Goal: Register for event/course

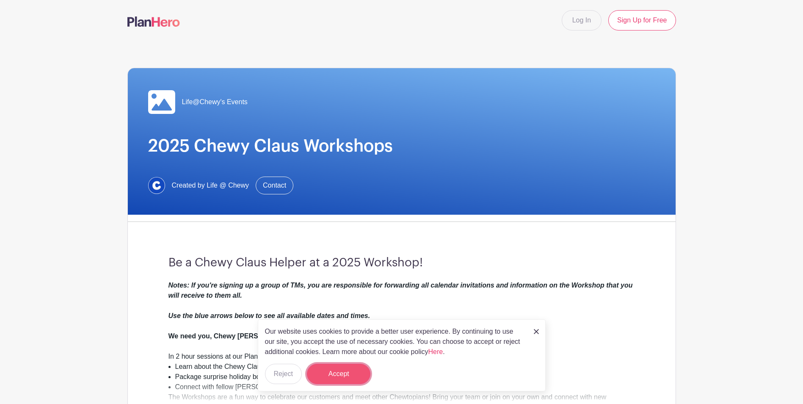
click at [355, 369] on button "Accept" at bounding box center [338, 373] width 63 height 20
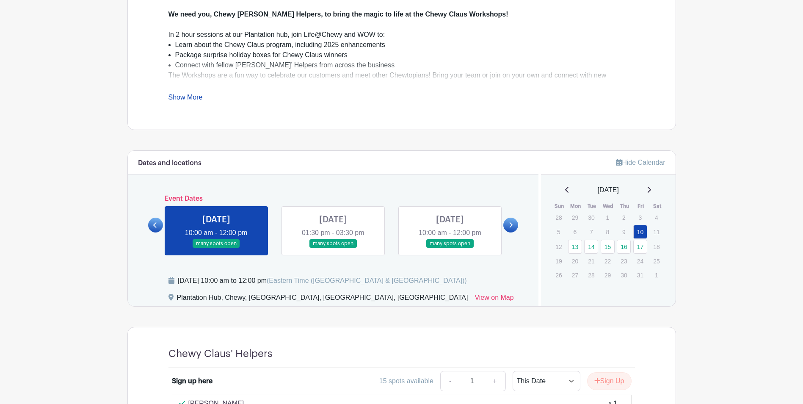
scroll to position [285, 0]
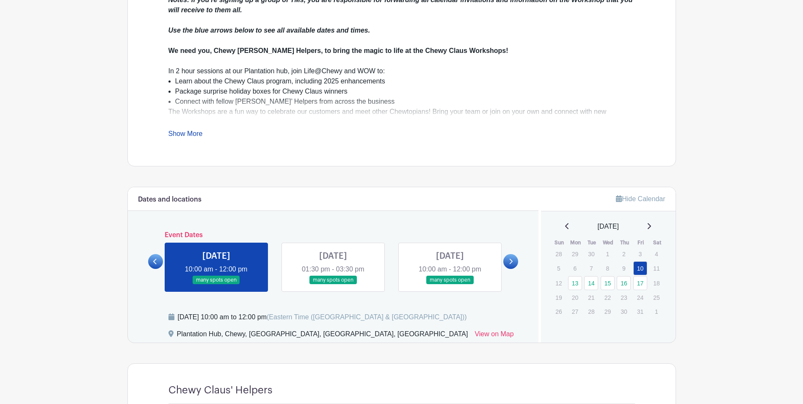
click at [333, 284] on link at bounding box center [333, 284] width 0 height 0
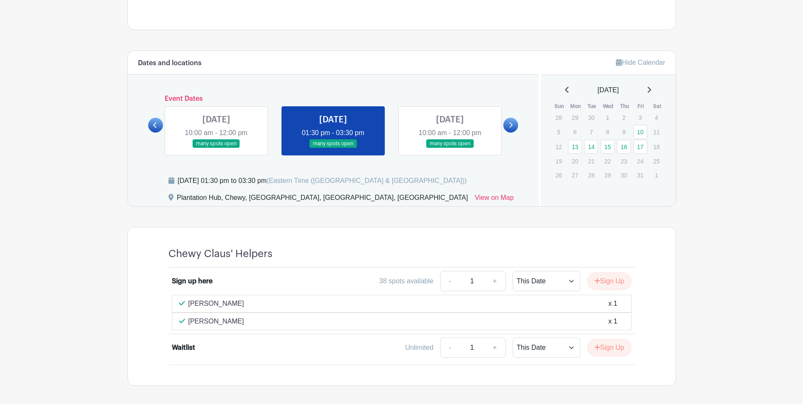
scroll to position [419, 0]
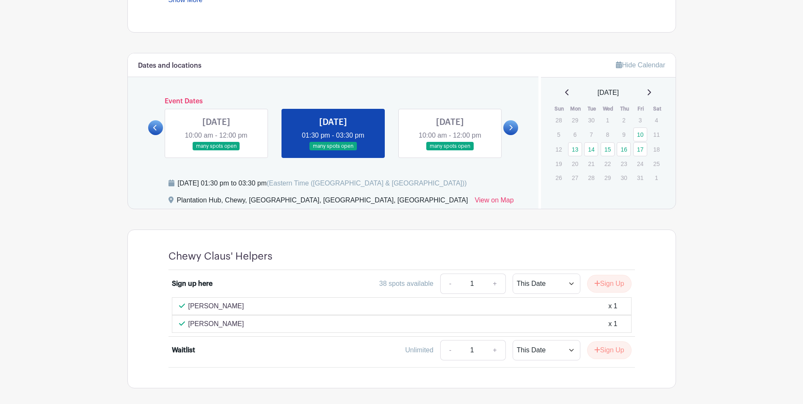
click at [450, 151] on link at bounding box center [450, 151] width 0 height 0
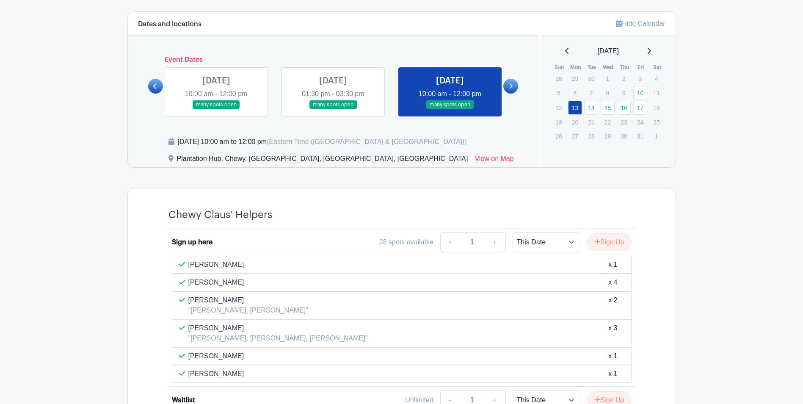
scroll to position [460, 0]
click at [510, 88] on icon at bounding box center [511, 86] width 4 height 6
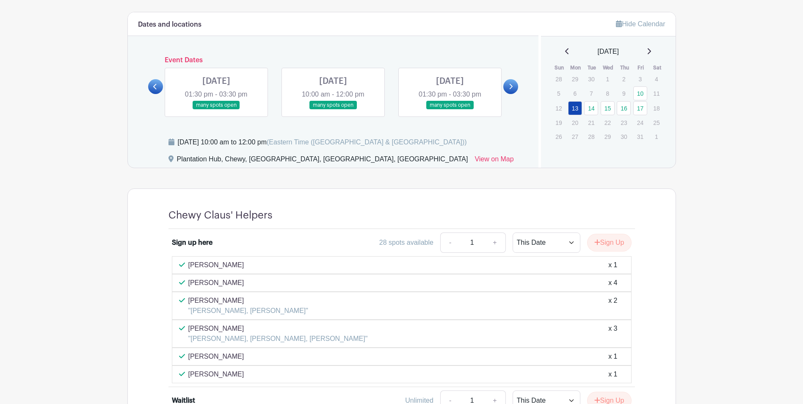
click at [216, 110] on link at bounding box center [216, 110] width 0 height 0
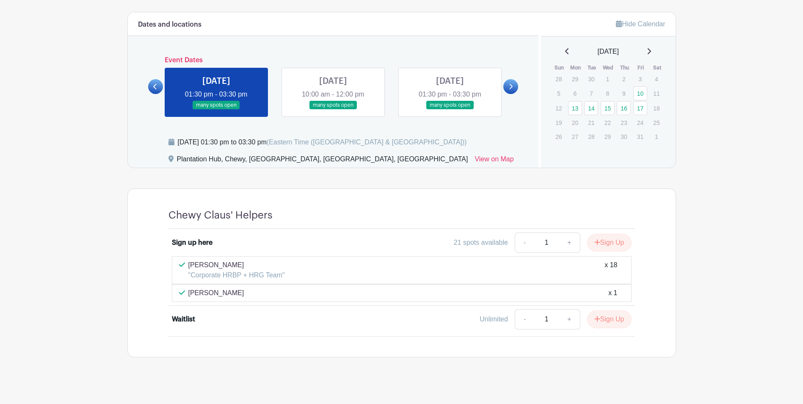
click at [333, 110] on link at bounding box center [333, 110] width 0 height 0
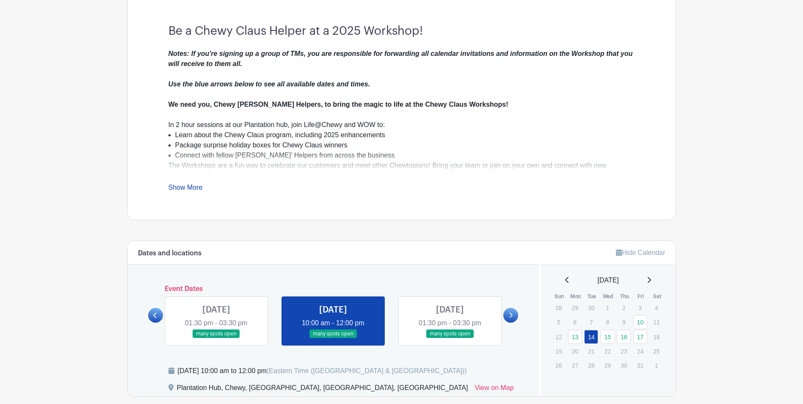
scroll to position [232, 0]
click at [450, 338] on link at bounding box center [450, 338] width 0 height 0
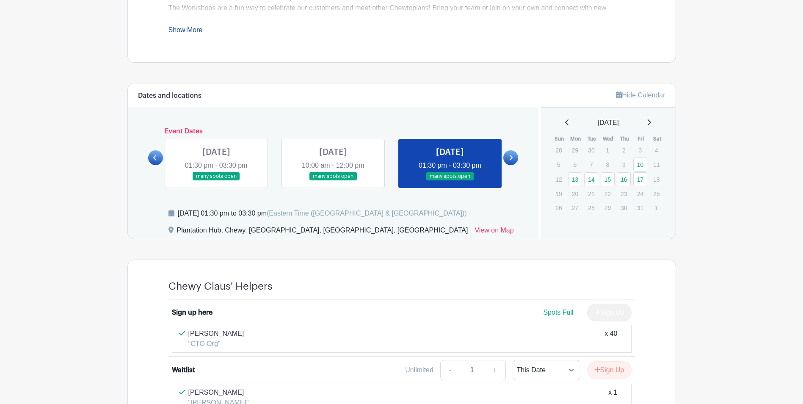
scroll to position [492, 0]
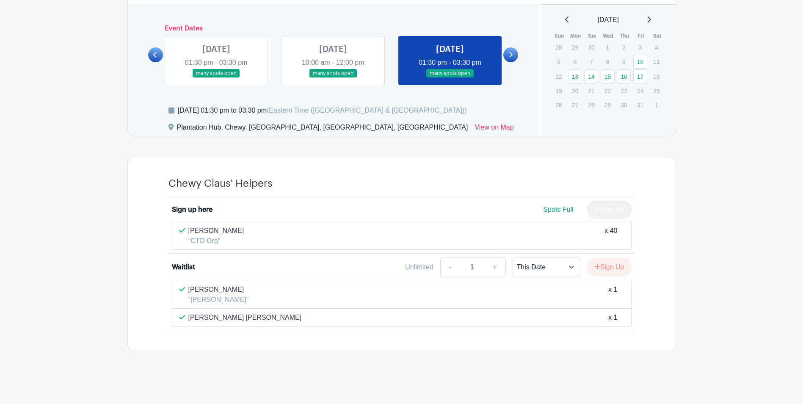
click at [510, 58] on link at bounding box center [510, 54] width 15 height 15
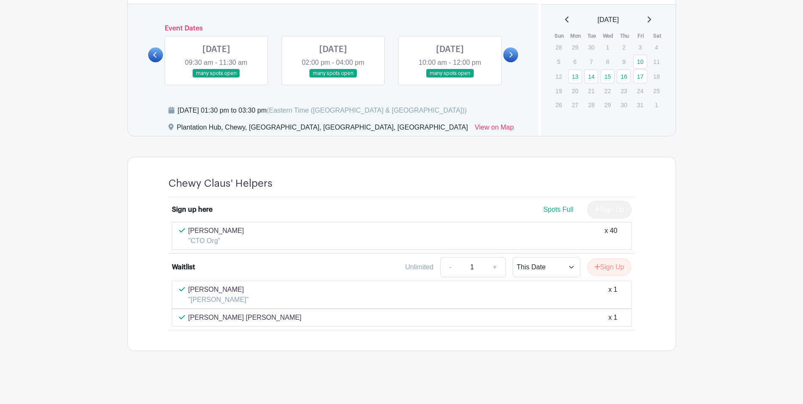
click at [216, 78] on link at bounding box center [216, 78] width 0 height 0
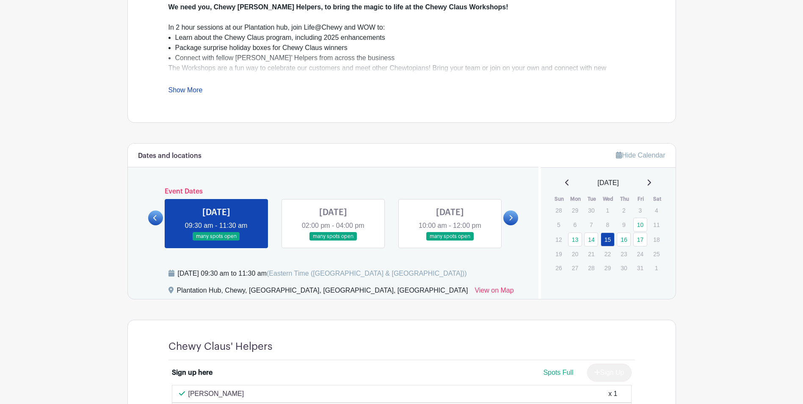
scroll to position [328, 0]
click at [333, 242] on link at bounding box center [333, 242] width 0 height 0
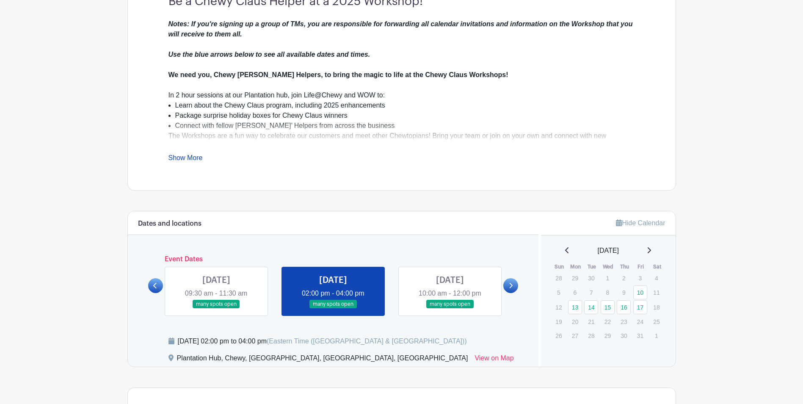
scroll to position [264, 0]
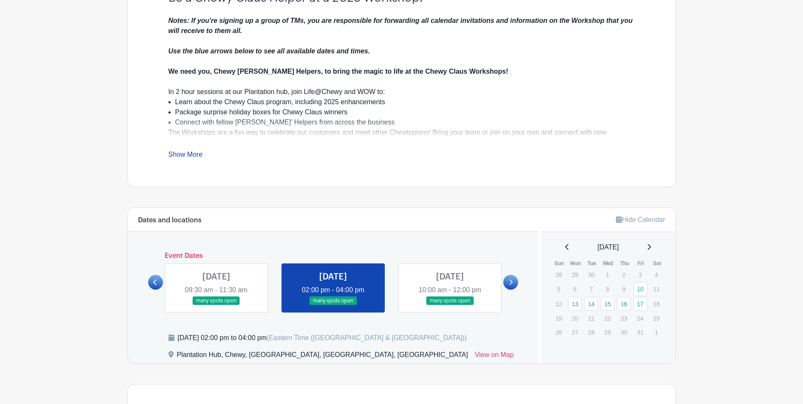
click at [450, 305] on link at bounding box center [450, 305] width 0 height 0
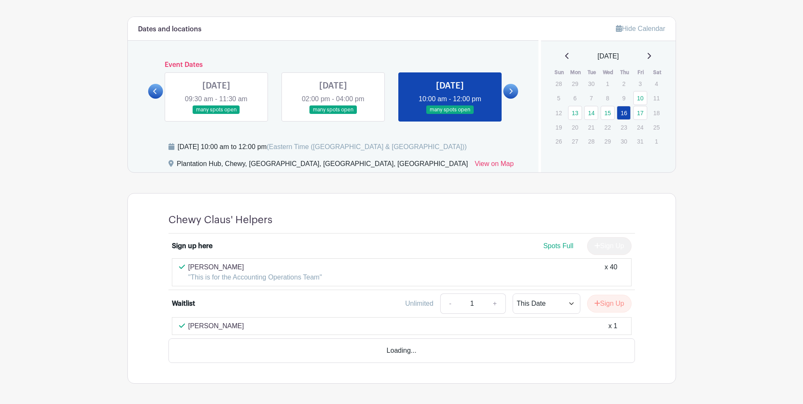
scroll to position [464, 0]
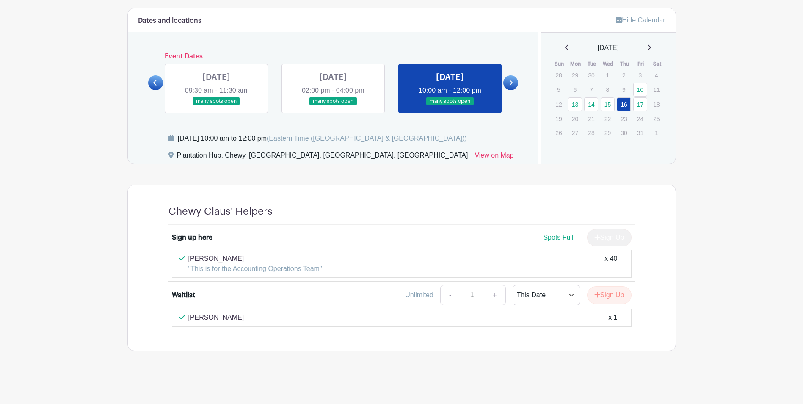
click at [510, 82] on icon at bounding box center [511, 83] width 4 height 6
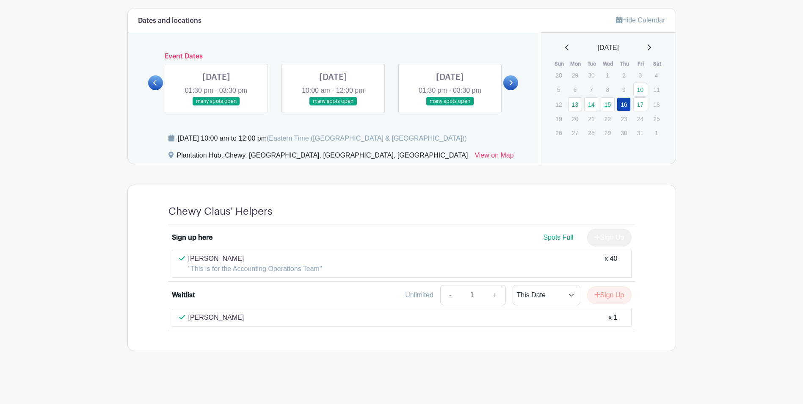
click at [333, 106] on link at bounding box center [333, 106] width 0 height 0
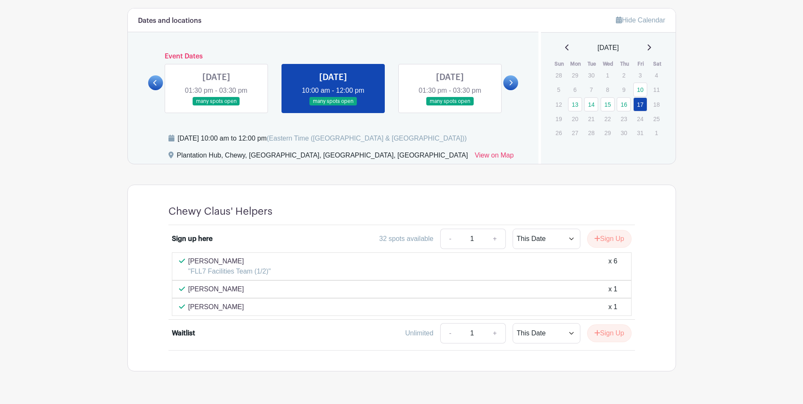
click at [450, 106] on link at bounding box center [450, 106] width 0 height 0
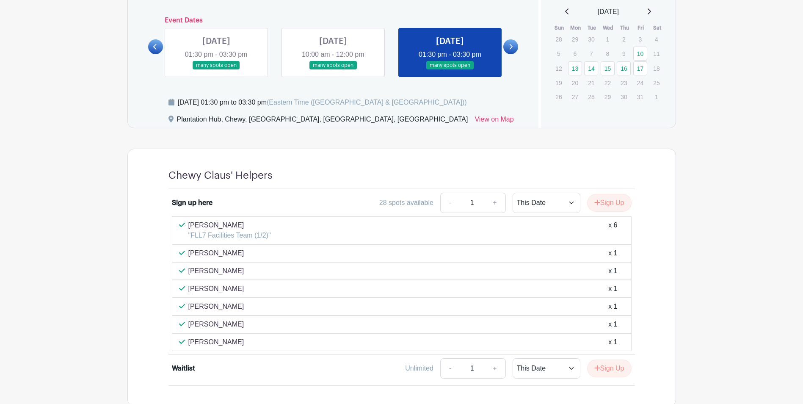
scroll to position [499, 0]
click at [160, 47] on link at bounding box center [155, 47] width 15 height 15
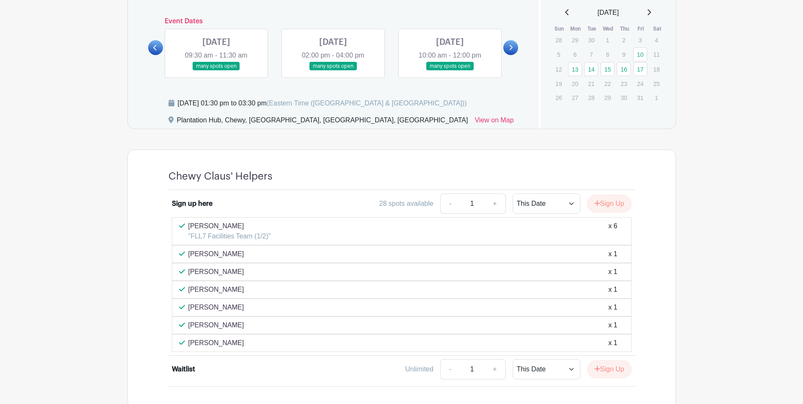
click at [162, 48] on link at bounding box center [155, 47] width 15 height 15
click at [162, 48] on div "[DATE] 09:30 am - 11:30 am many spots open" at bounding box center [216, 53] width 117 height 49
click at [163, 49] on div "[DATE] 09:30 am - 11:30 am many spots open" at bounding box center [216, 53] width 117 height 49
click at [158, 49] on link at bounding box center [155, 47] width 15 height 15
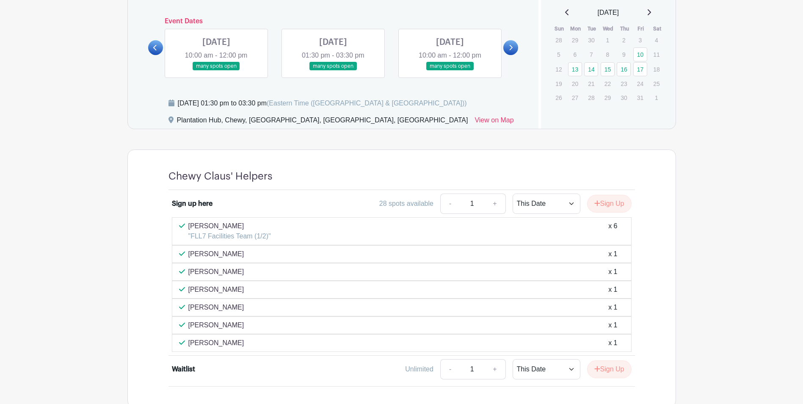
click at [158, 49] on link at bounding box center [155, 47] width 15 height 15
click at [216, 71] on link at bounding box center [216, 71] width 0 height 0
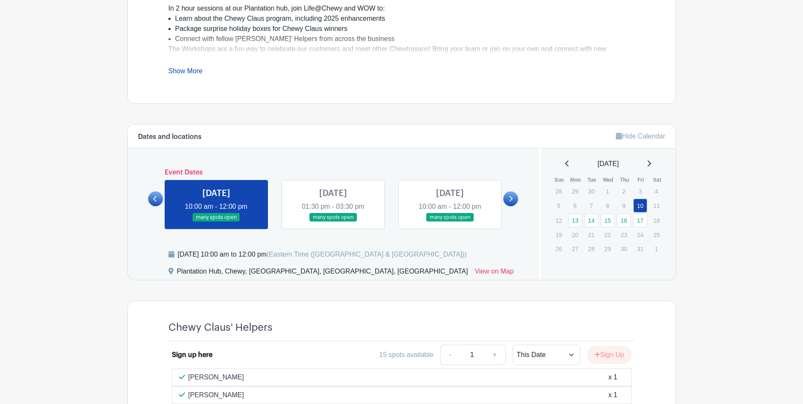
scroll to position [352, 0]
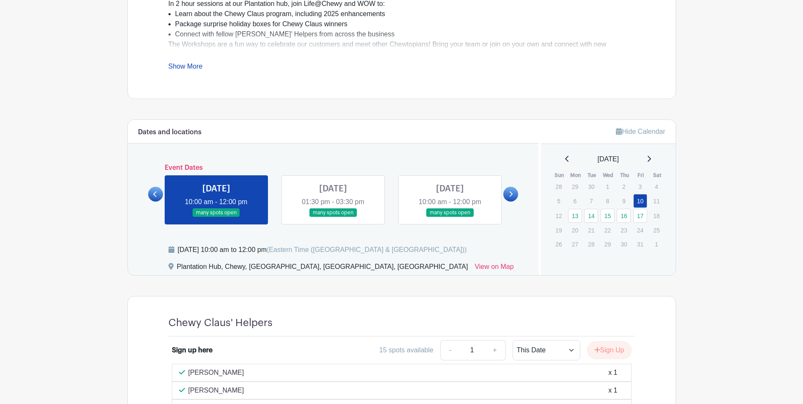
click at [333, 217] on link at bounding box center [333, 217] width 0 height 0
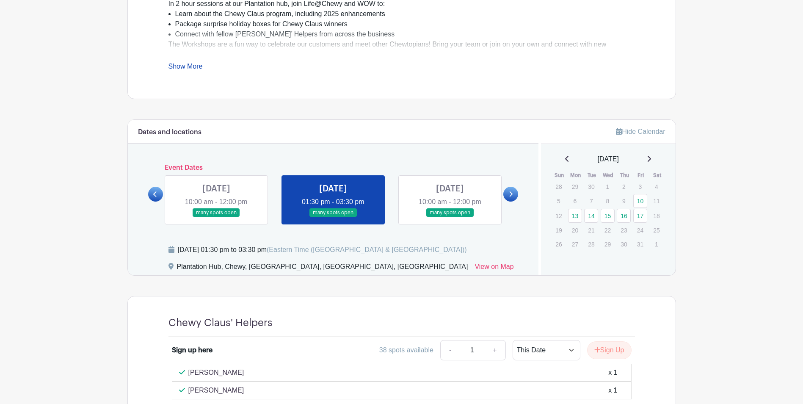
scroll to position [456, 0]
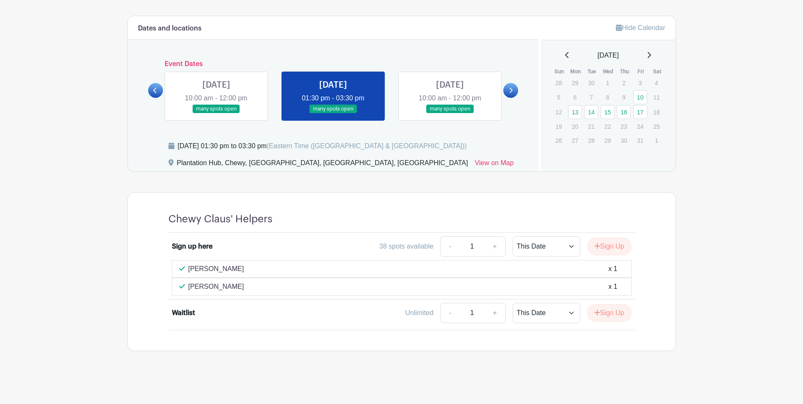
click at [450, 113] on link at bounding box center [450, 113] width 0 height 0
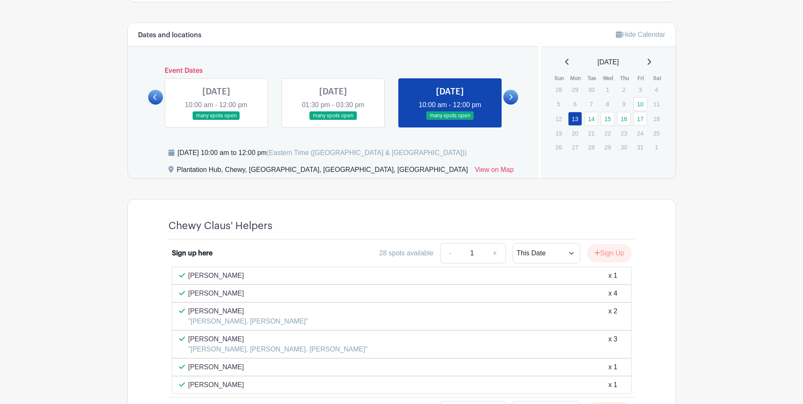
scroll to position [450, 0]
click at [514, 101] on link at bounding box center [510, 96] width 15 height 15
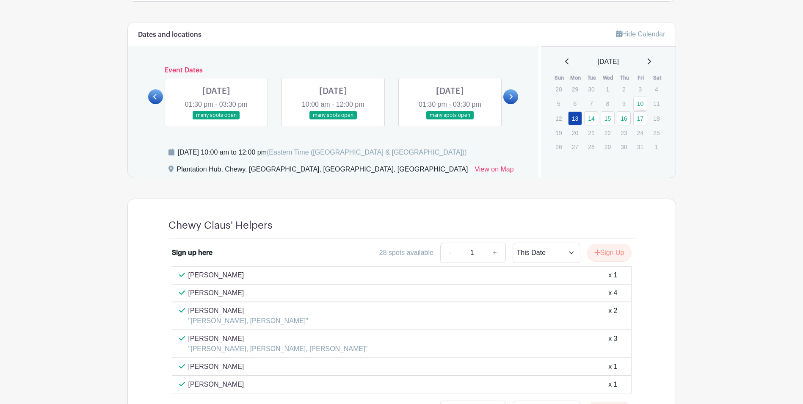
click at [216, 120] on link at bounding box center [216, 120] width 0 height 0
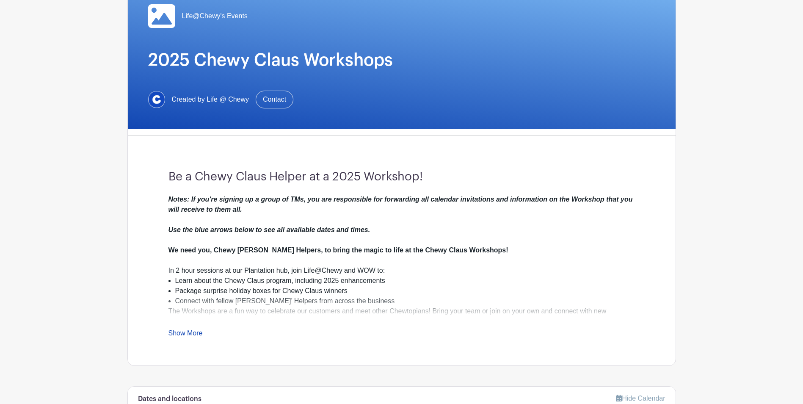
scroll to position [86, 0]
click at [191, 333] on link "Show More" at bounding box center [185, 334] width 34 height 11
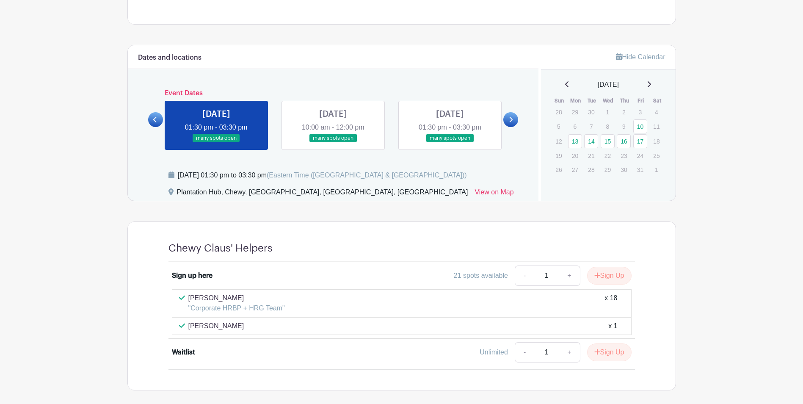
scroll to position [553, 0]
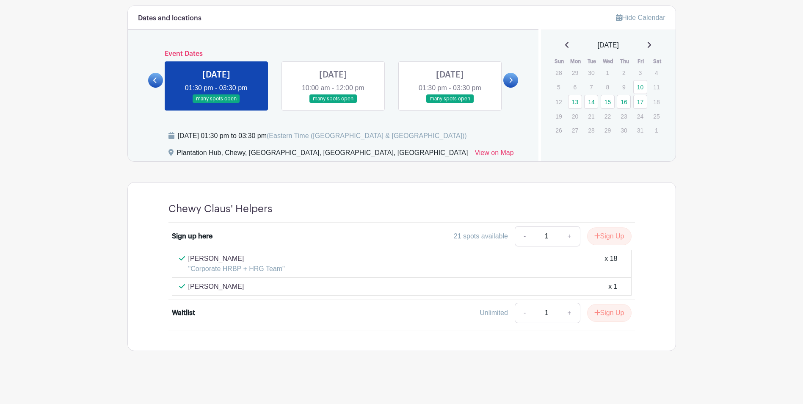
click at [333, 103] on link at bounding box center [333, 103] width 0 height 0
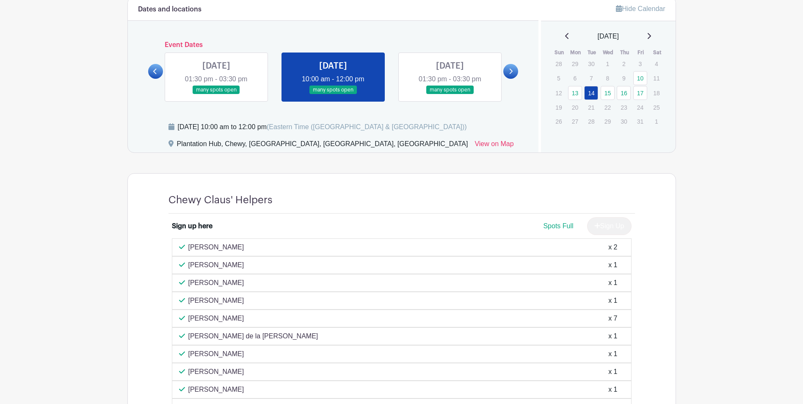
scroll to position [561, 0]
click at [450, 95] on link at bounding box center [450, 95] width 0 height 0
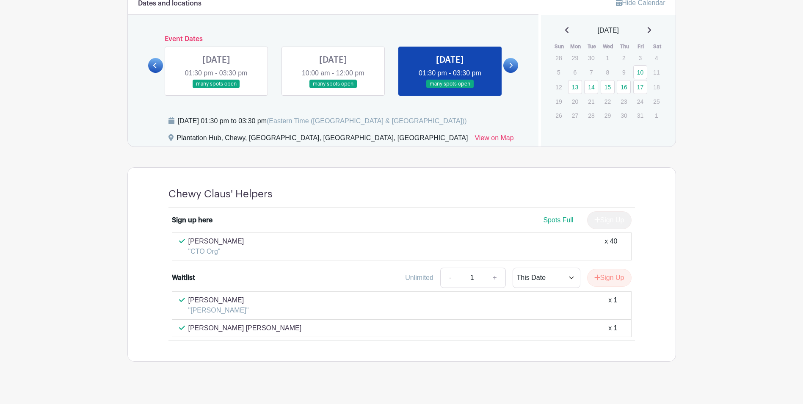
scroll to position [568, 0]
click at [516, 66] on link at bounding box center [510, 65] width 15 height 15
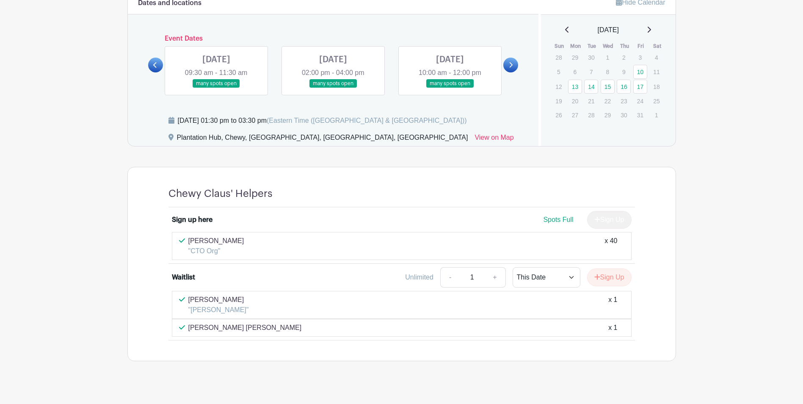
click at [216, 88] on link at bounding box center [216, 88] width 0 height 0
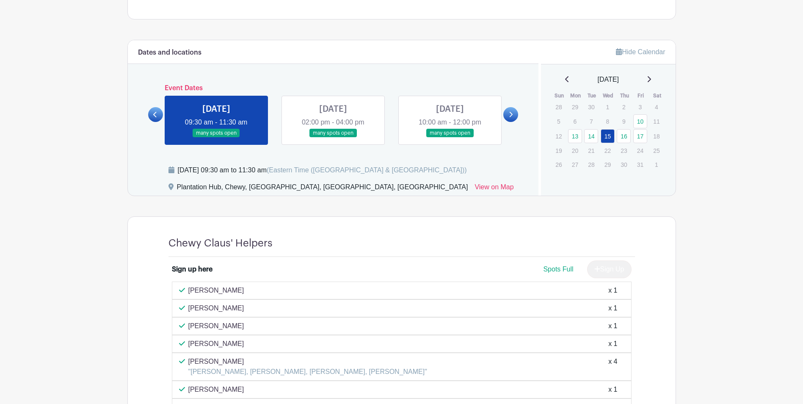
scroll to position [518, 0]
click at [333, 138] on link at bounding box center [333, 138] width 0 height 0
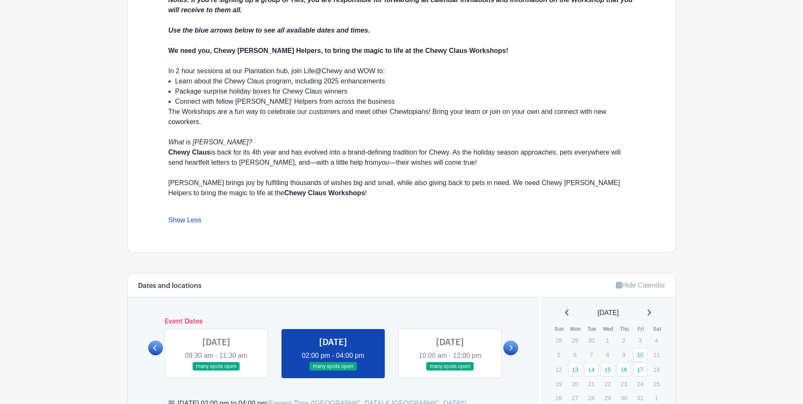
scroll to position [275, 0]
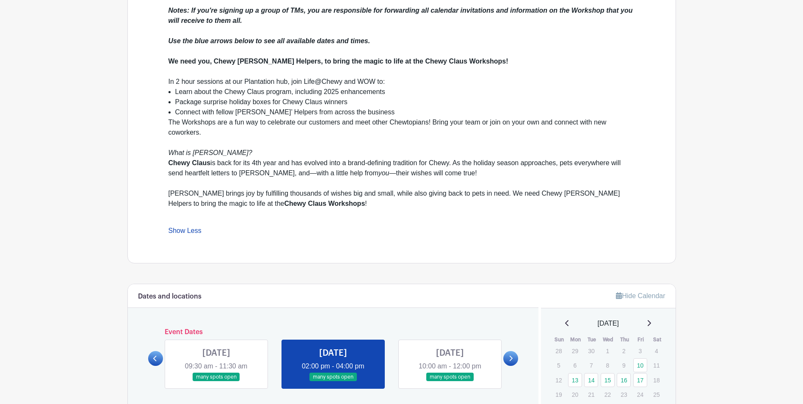
click at [450, 381] on link at bounding box center [450, 381] width 0 height 0
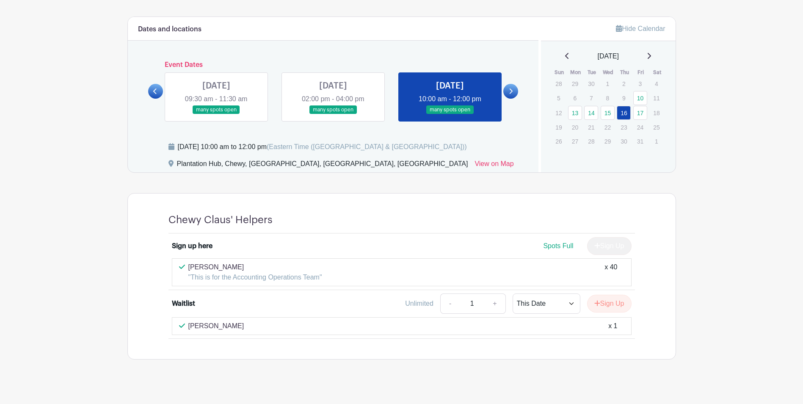
scroll to position [542, 0]
click at [511, 94] on link at bounding box center [510, 90] width 15 height 15
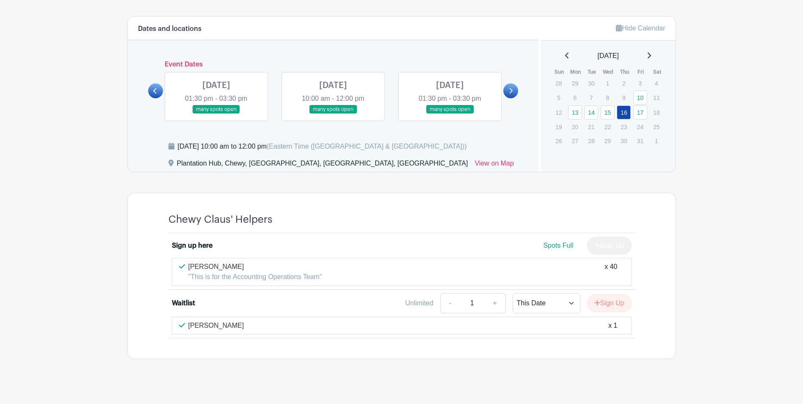
click at [216, 114] on link at bounding box center [216, 114] width 0 height 0
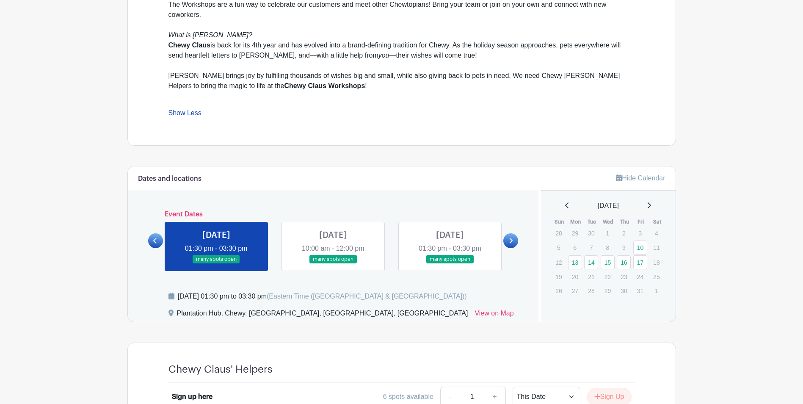
scroll to position [392, 0]
click at [333, 264] on link at bounding box center [333, 264] width 0 height 0
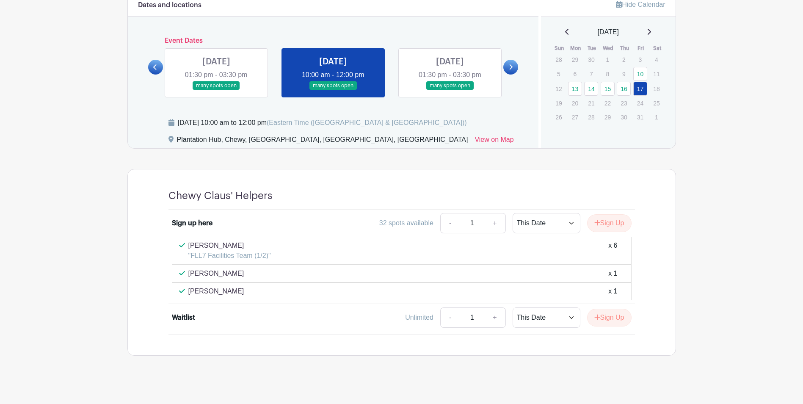
scroll to position [570, 0]
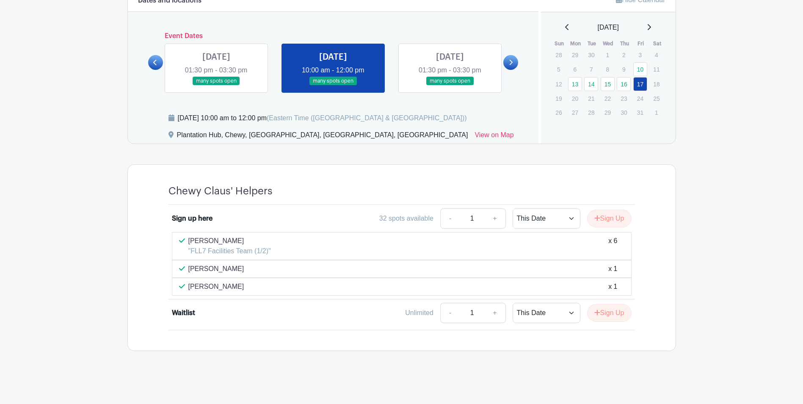
click at [450, 85] on link at bounding box center [450, 85] width 0 height 0
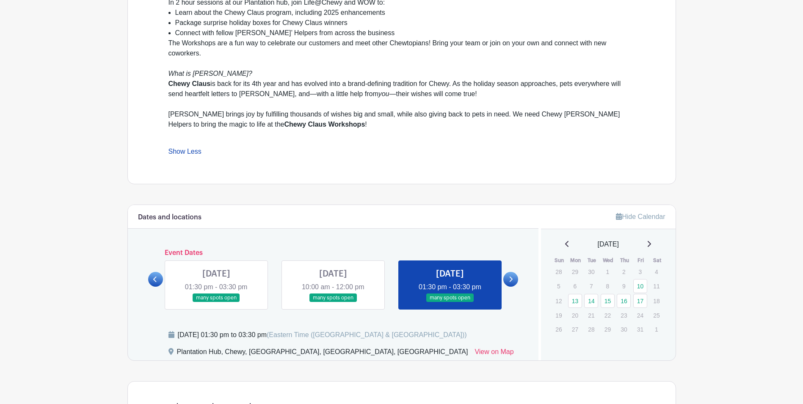
scroll to position [409, 0]
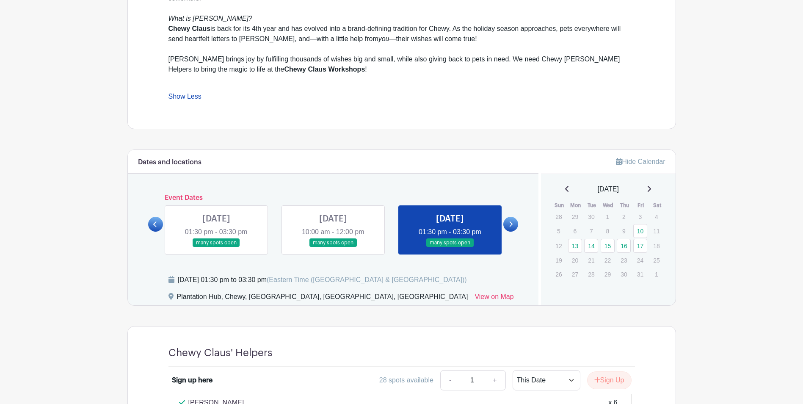
click at [155, 226] on icon at bounding box center [155, 224] width 4 height 6
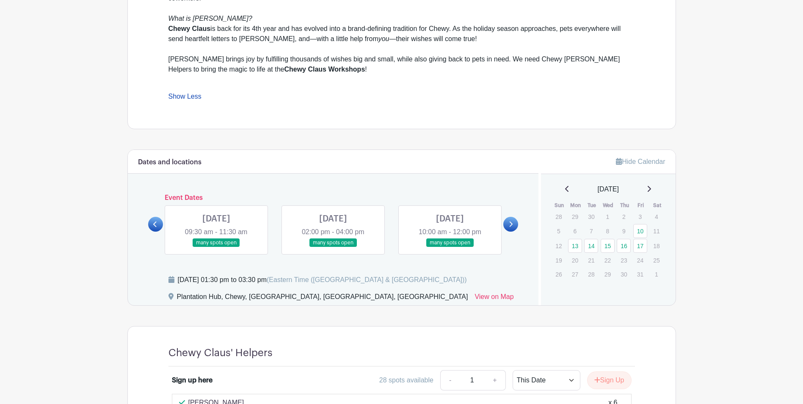
click at [155, 226] on icon at bounding box center [155, 224] width 4 height 6
click at [155, 227] on icon at bounding box center [155, 224] width 4 height 6
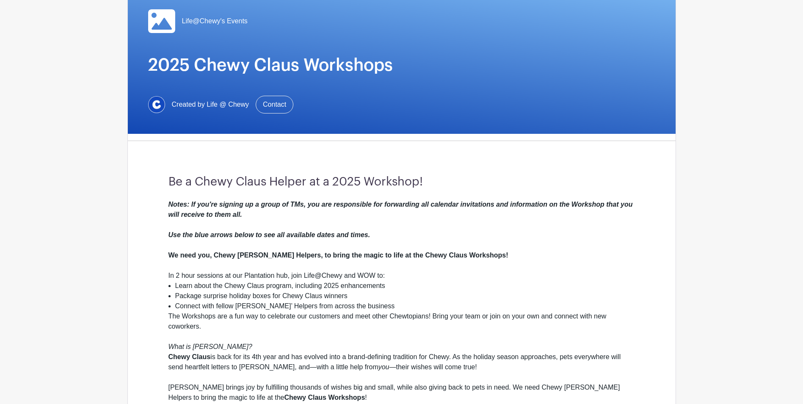
scroll to position [0, 0]
